Goal: Use online tool/utility: Utilize a website feature to perform a specific function

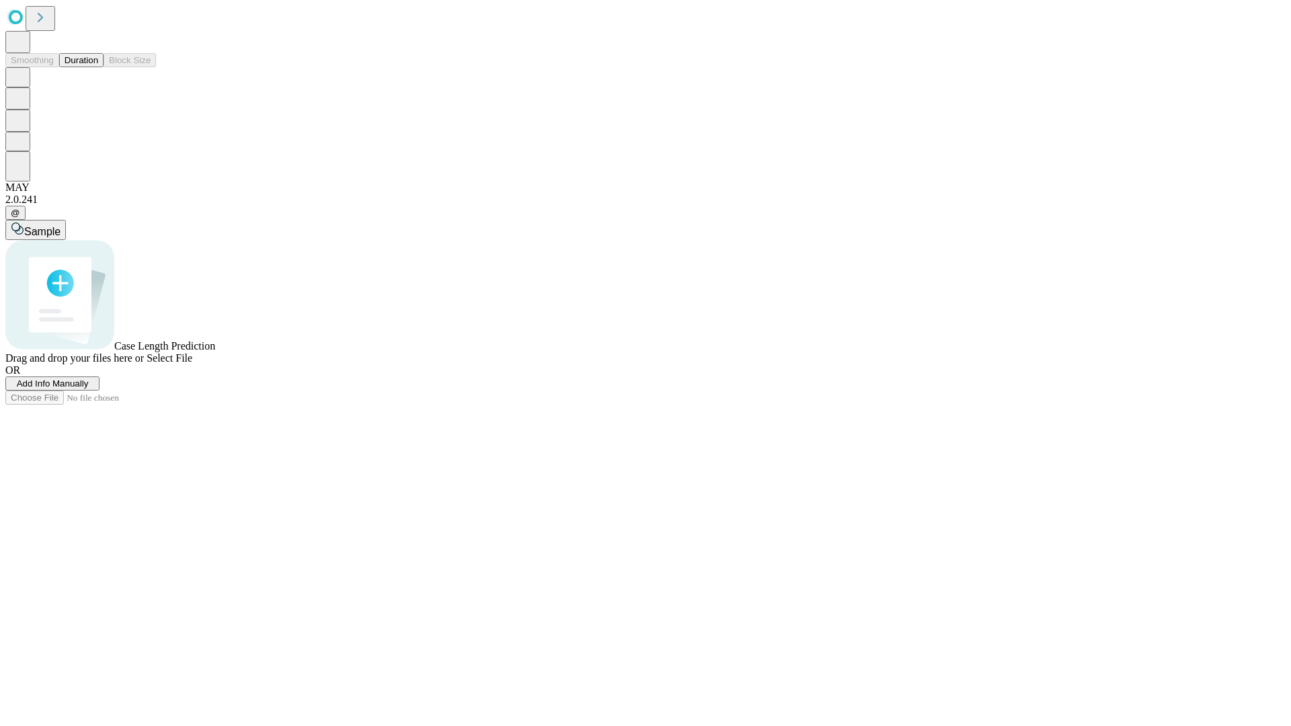
click at [192, 364] on span "Select File" at bounding box center [170, 357] width 46 height 11
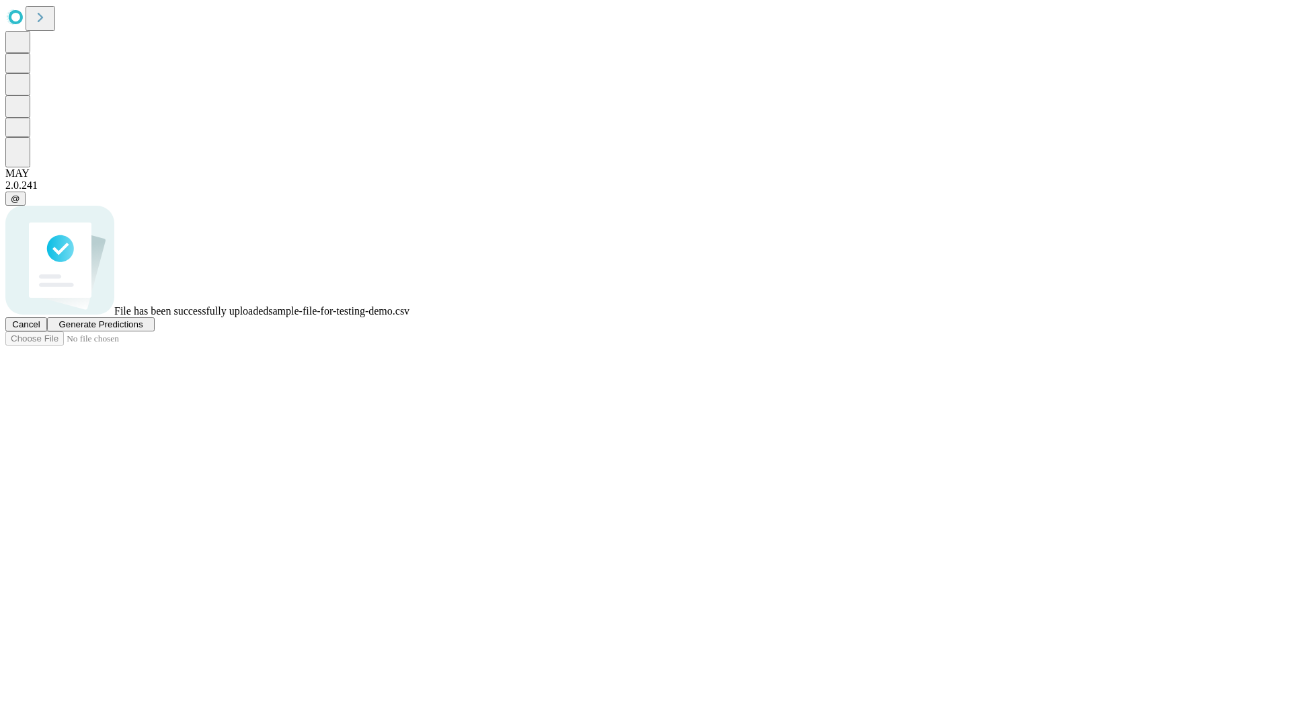
click at [143, 329] on span "Generate Predictions" at bounding box center [100, 324] width 84 height 10
